Goal: Find contact information

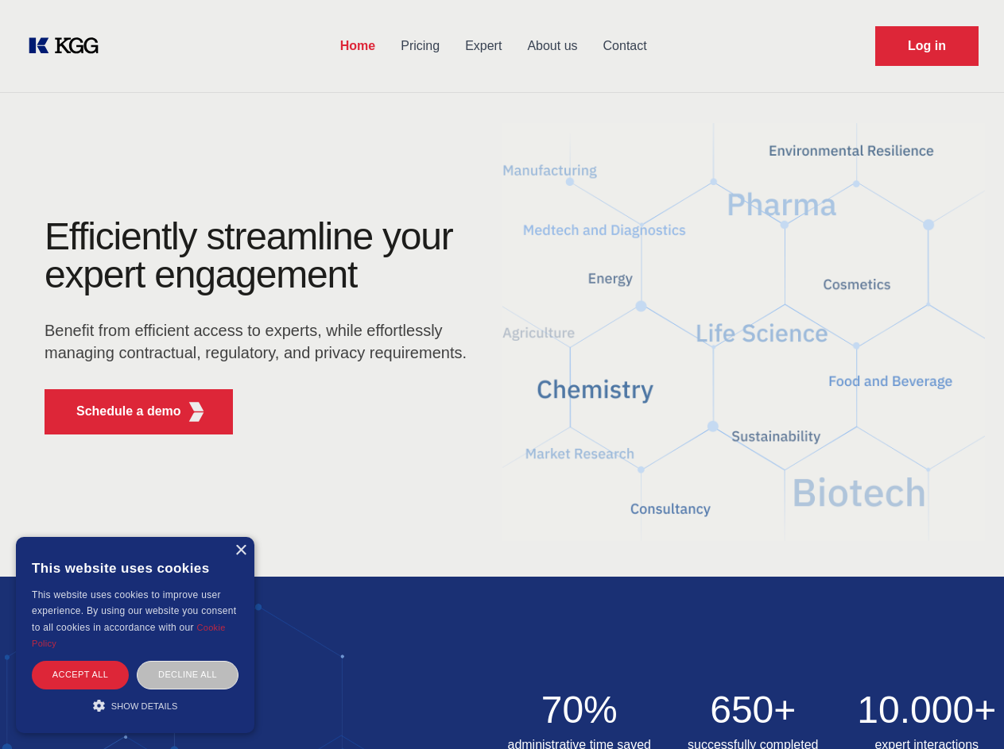
click at [501, 374] on div "Efficiently streamline your expert engagement Benefit from efficient access to …" at bounding box center [260, 333] width 483 height 230
click at [119, 412] on p "Schedule a demo" at bounding box center [128, 411] width 105 height 19
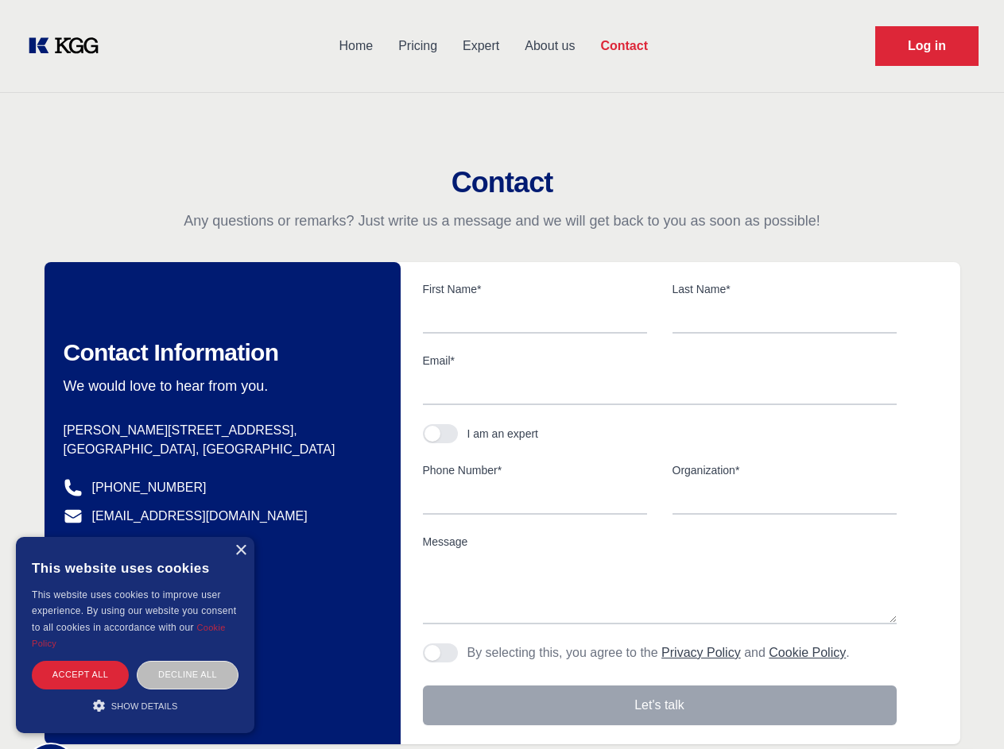
click at [240, 551] on div "× This website uses cookies This website uses cookies to improve user experienc…" at bounding box center [135, 635] width 238 height 196
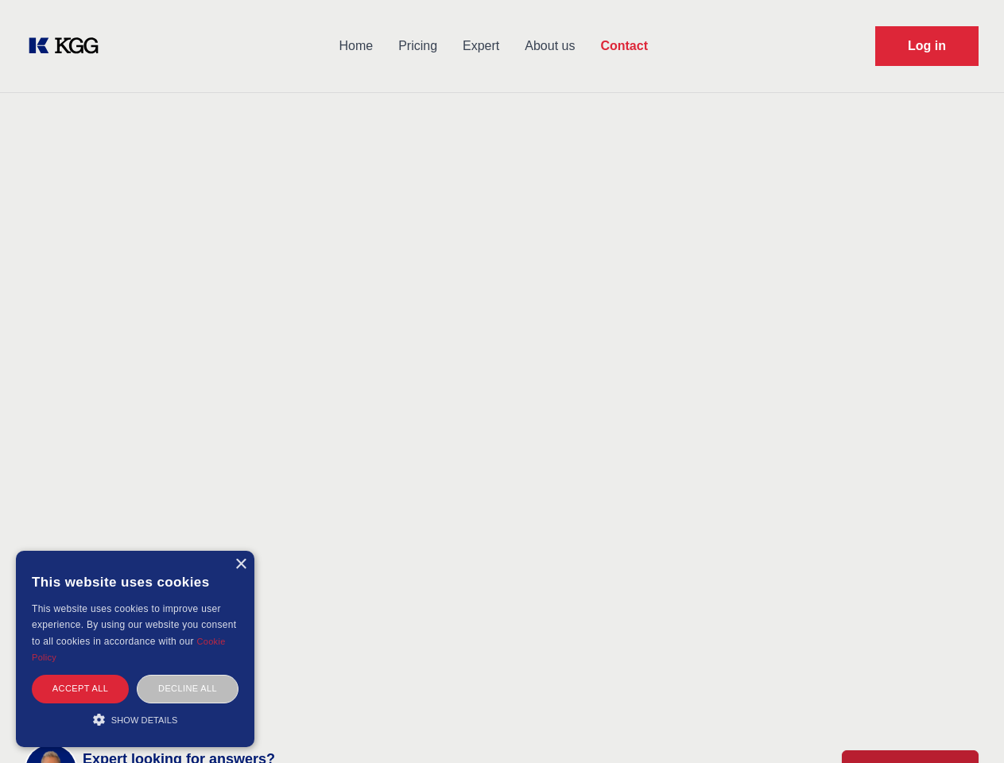
click at [80, 675] on div "Accept all" at bounding box center [80, 689] width 97 height 28
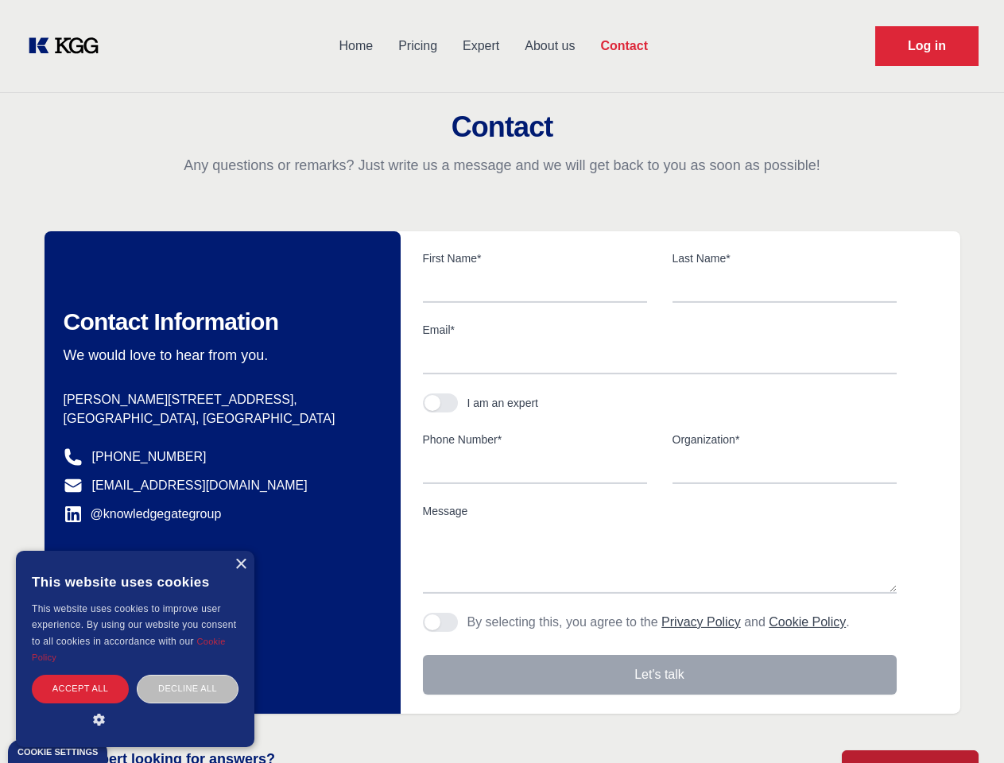
click at [188, 675] on div "Contact Information We would love to hear from you. Postal address [PERSON_NAME…" at bounding box center [223, 472] width 356 height 482
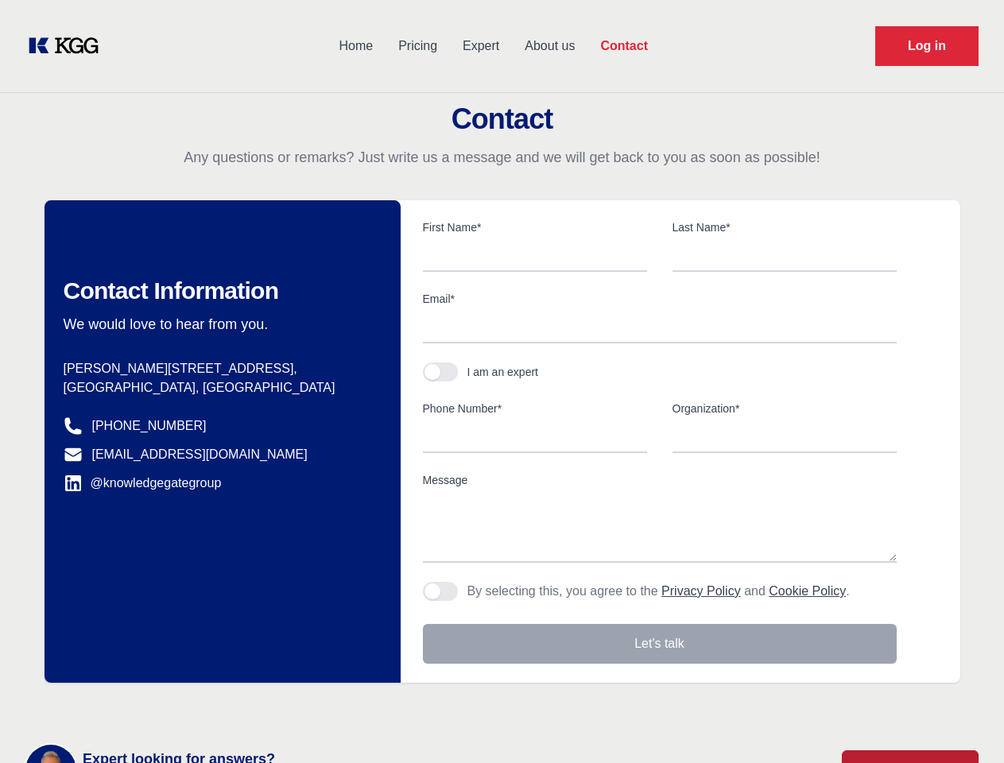
click at [135, 706] on main "Contact Any questions or remarks? Just write us a message and we will get back …" at bounding box center [502, 413] width 1004 height 827
